Goal: Information Seeking & Learning: Learn about a topic

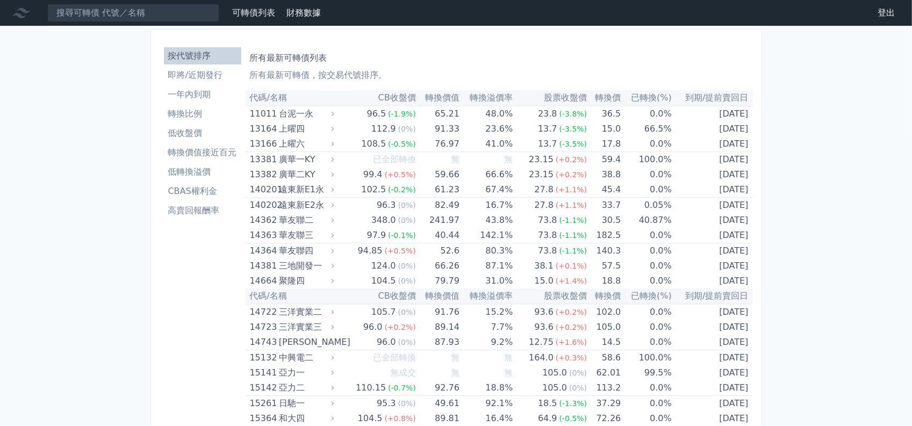
click at [208, 77] on li "即將/近期發行" at bounding box center [202, 75] width 77 height 13
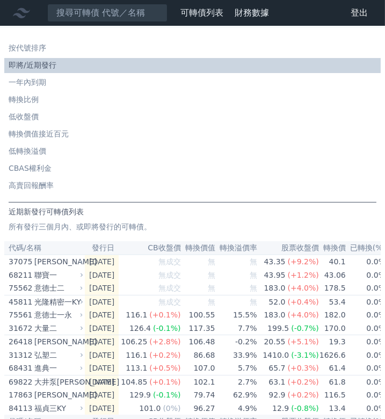
click at [236, 153] on li "低轉換溢價" at bounding box center [192, 151] width 377 height 11
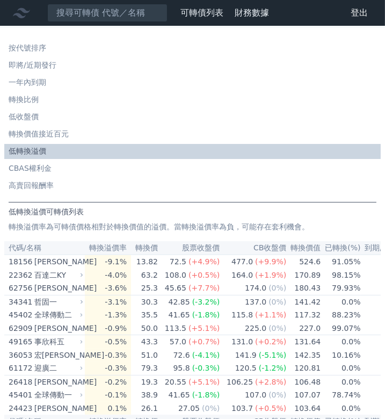
click at [38, 69] on li "即將/近期發行" at bounding box center [192, 65] width 377 height 11
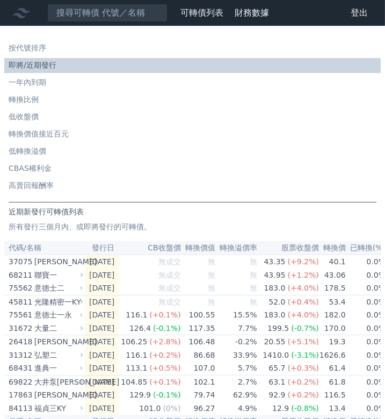
click at [245, 173] on li "CBAS權利金" at bounding box center [192, 168] width 377 height 11
